Goal: Transaction & Acquisition: Purchase product/service

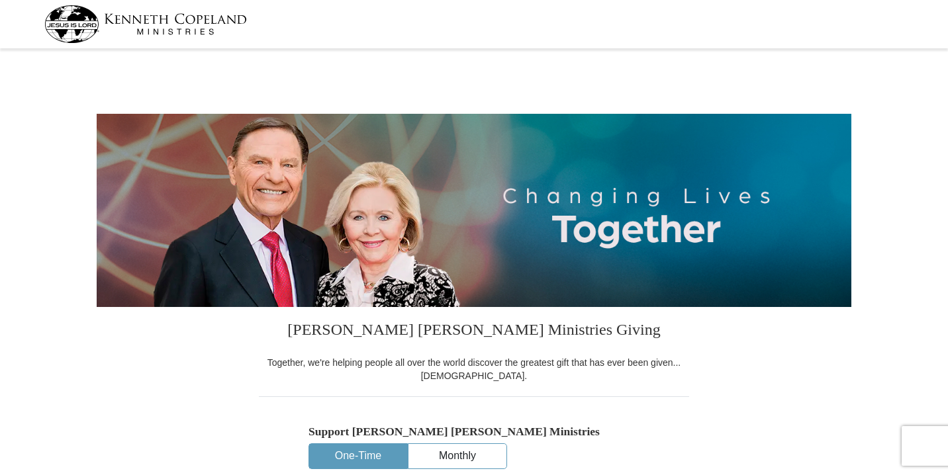
select select "MO"
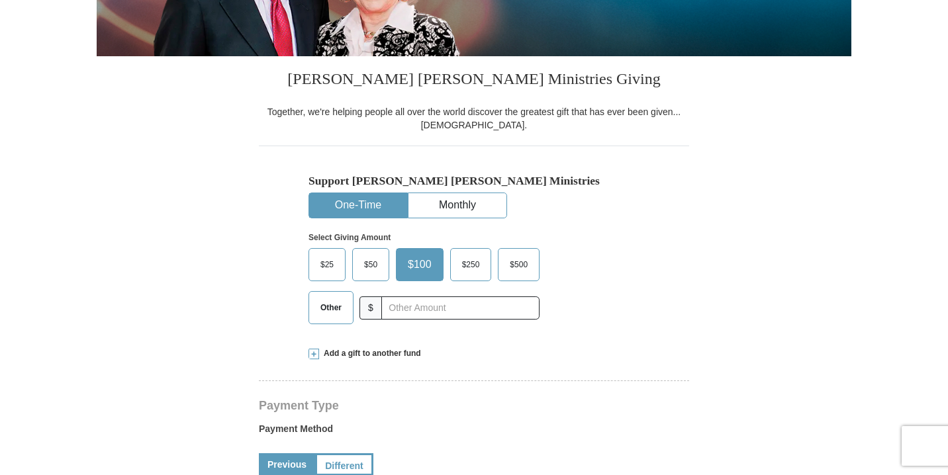
scroll to position [252, 0]
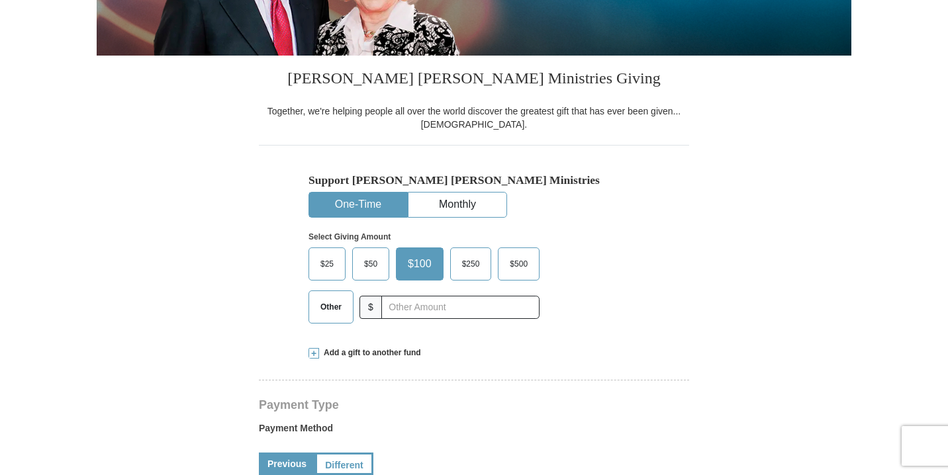
click at [366, 266] on span "$50" at bounding box center [371, 264] width 26 height 20
click at [0, 0] on input "$50" at bounding box center [0, 0] width 0 height 0
click at [328, 268] on span "$25" at bounding box center [327, 264] width 26 height 20
click at [0, 0] on input "$25" at bounding box center [0, 0] width 0 height 0
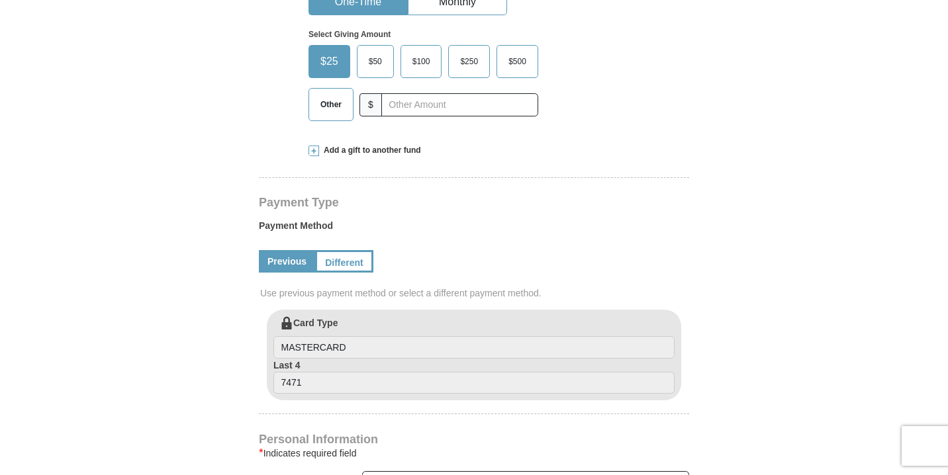
scroll to position [452, 0]
click at [311, 151] on span at bounding box center [314, 153] width 11 height 11
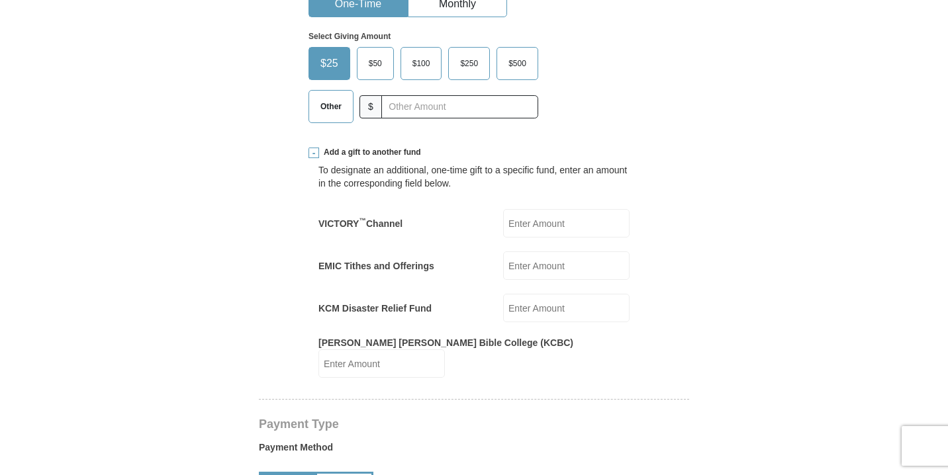
click at [540, 264] on input "EMIC Tithes and Offerings" at bounding box center [566, 266] width 126 height 28
type input "25"
click at [234, 280] on form "Kenneth Copeland Ministries Giving Together, we're helping people all over the …" at bounding box center [474, 434] width 755 height 1667
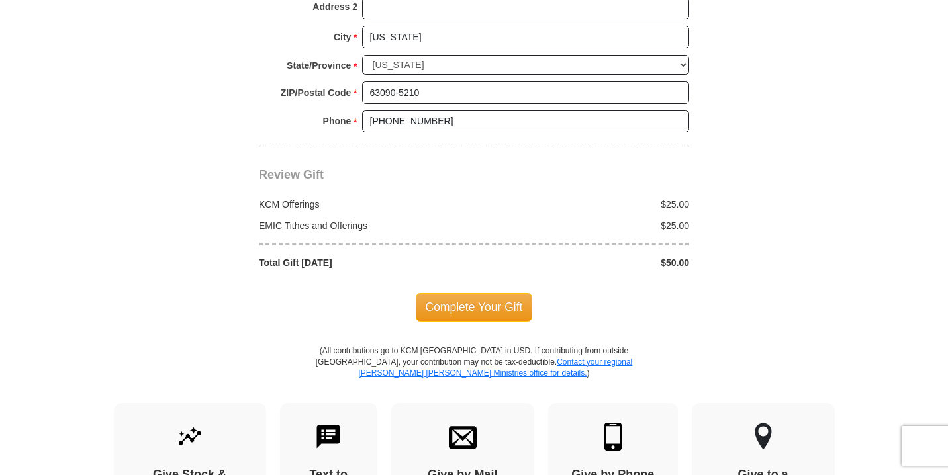
scroll to position [1318, 0]
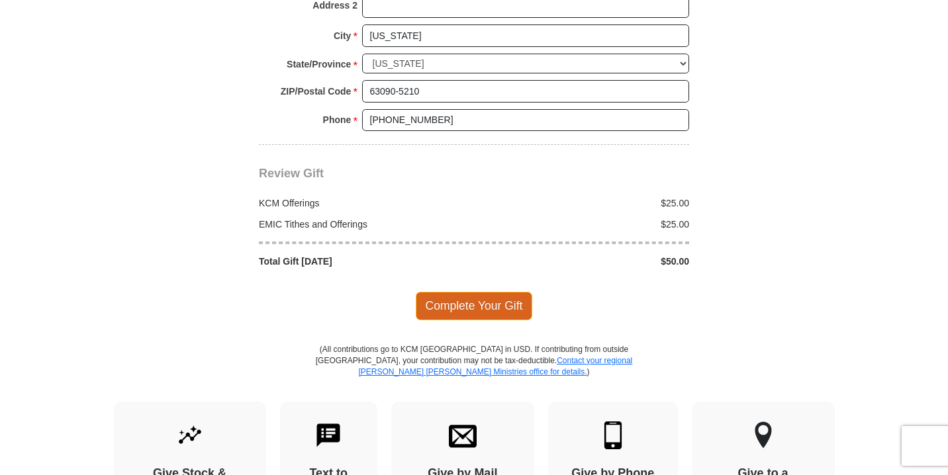
click at [480, 292] on span "Complete Your Gift" at bounding box center [474, 306] width 117 height 28
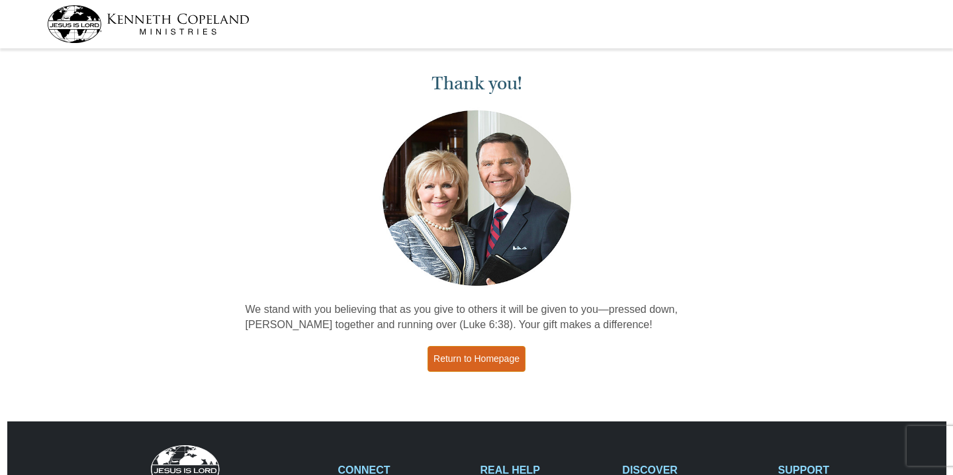
click at [479, 363] on link "Return to Homepage" at bounding box center [477, 359] width 98 height 26
